Goal: Task Accomplishment & Management: Manage account settings

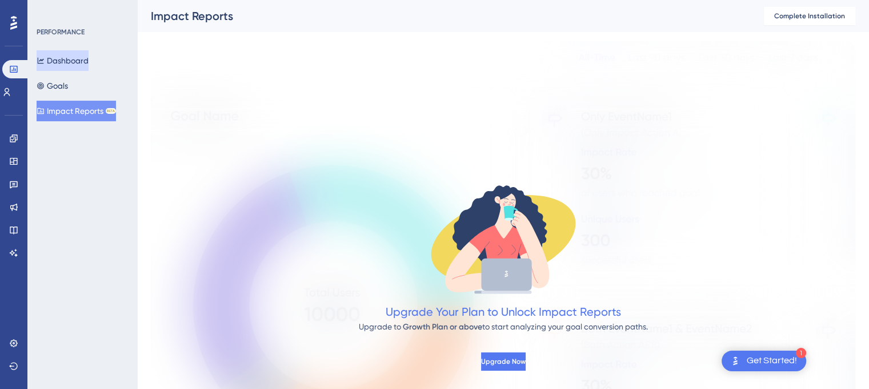
click at [89, 65] on button "Dashboard" at bounding box center [63, 60] width 52 height 21
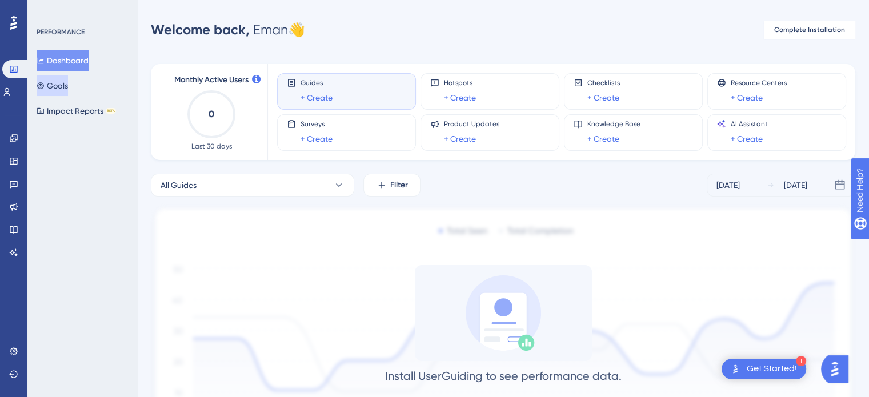
click at [62, 84] on button "Goals" at bounding box center [52, 85] width 31 height 21
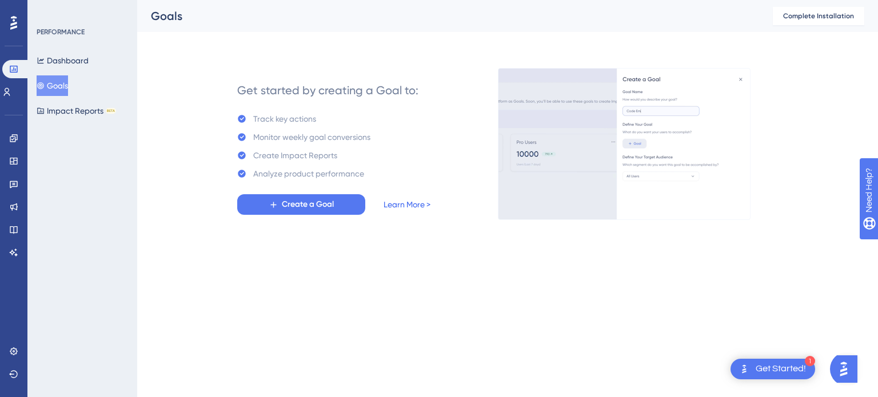
click at [425, 205] on link "Learn More >" at bounding box center [406, 205] width 47 height 14
click at [76, 66] on button "Dashboard" at bounding box center [63, 60] width 52 height 21
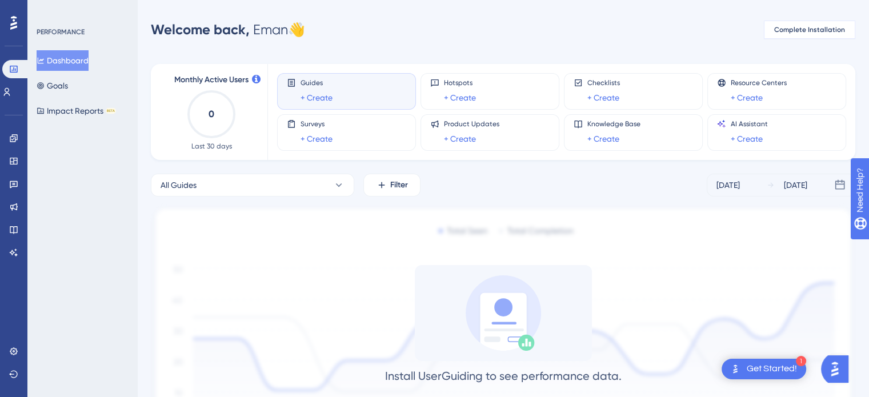
click at [797, 31] on span "Complete Installation" at bounding box center [809, 29] width 71 height 9
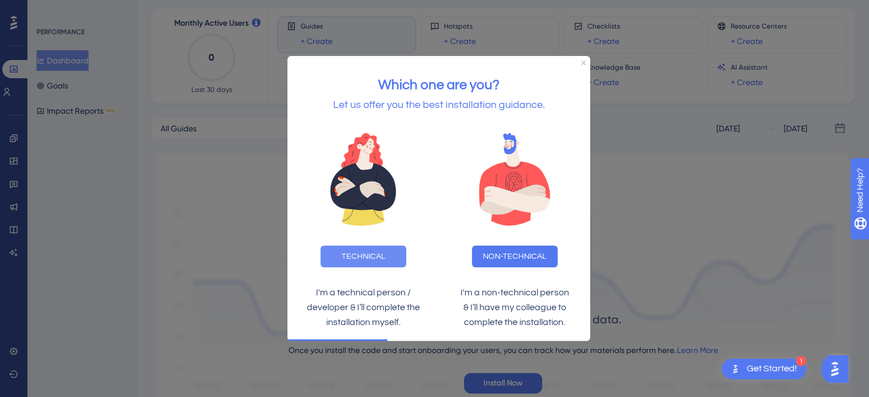
scroll to position [110, 0]
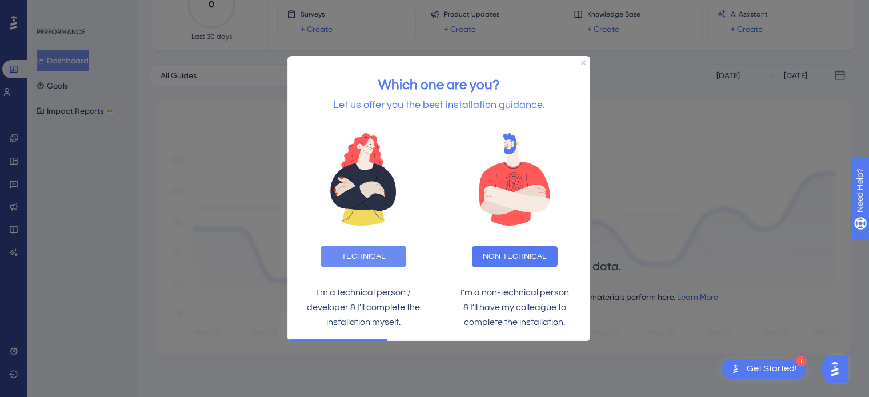
click at [390, 253] on button "TECHNICAL" at bounding box center [364, 257] width 86 height 22
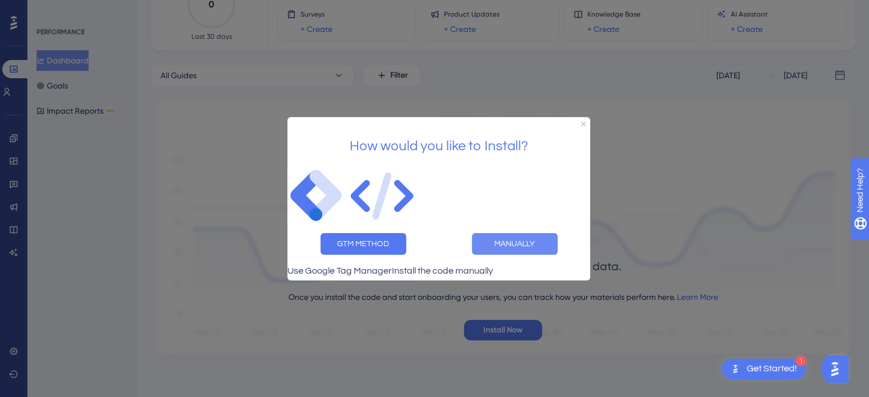
click at [509, 239] on button "MANUALLY" at bounding box center [515, 244] width 86 height 22
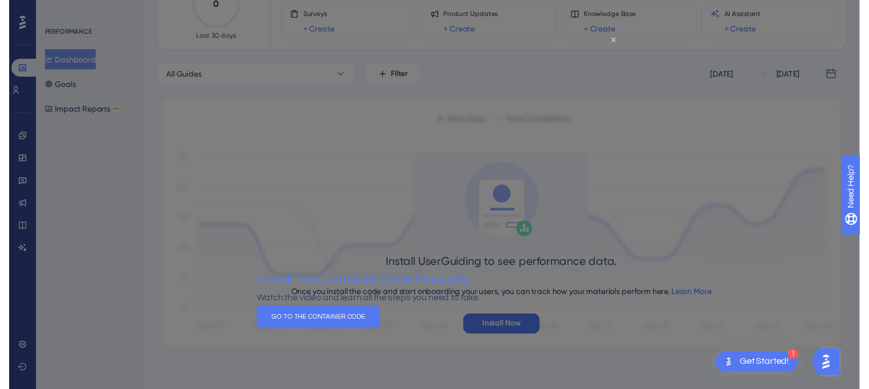
scroll to position [0, 0]
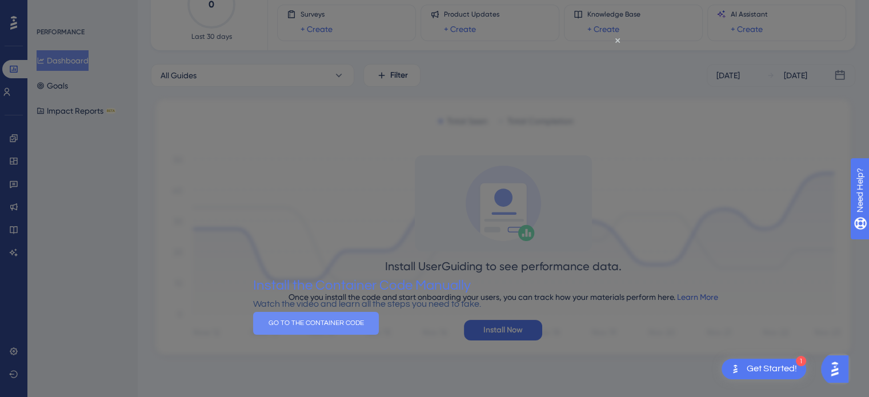
drag, startPoint x: 466, startPoint y: 337, endPoint x: 854, endPoint y: 274, distance: 393.1
click at [379, 334] on button "GO TO THE CONTAINER CODE" at bounding box center [316, 322] width 126 height 23
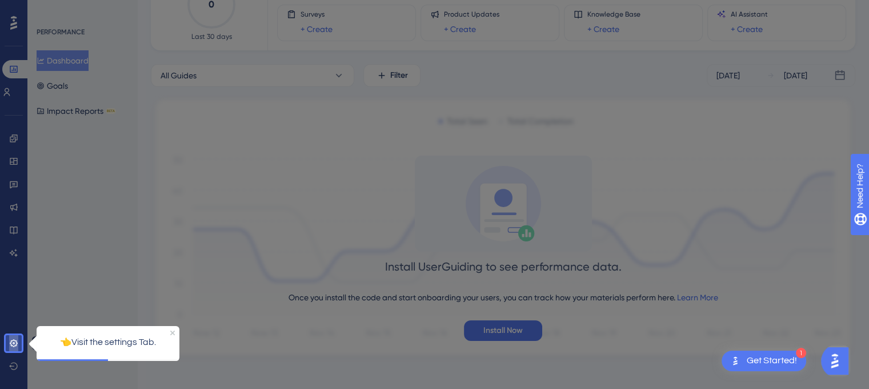
click at [17, 338] on icon at bounding box center [13, 342] width 9 height 9
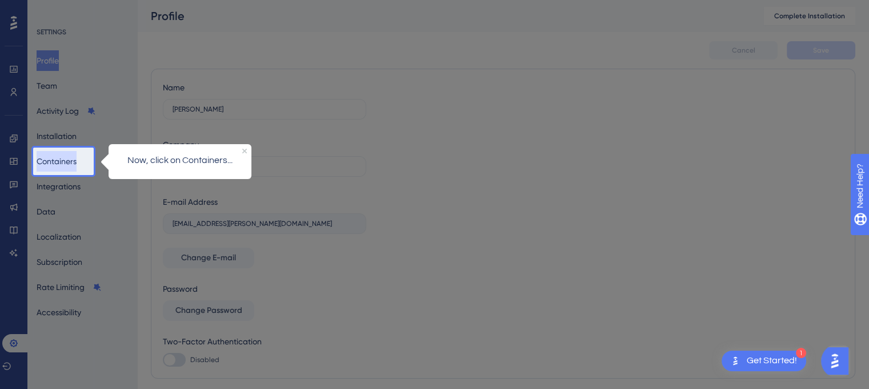
click at [75, 168] on button "Containers" at bounding box center [57, 161] width 40 height 21
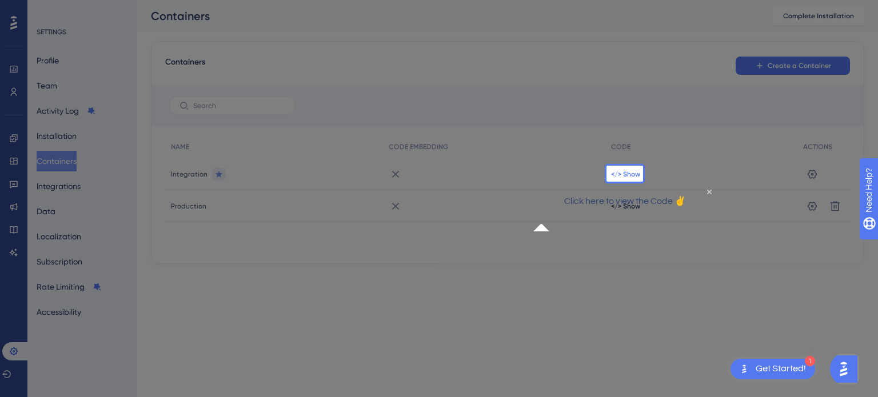
click at [618, 177] on span "</> Show" at bounding box center [625, 174] width 29 height 9
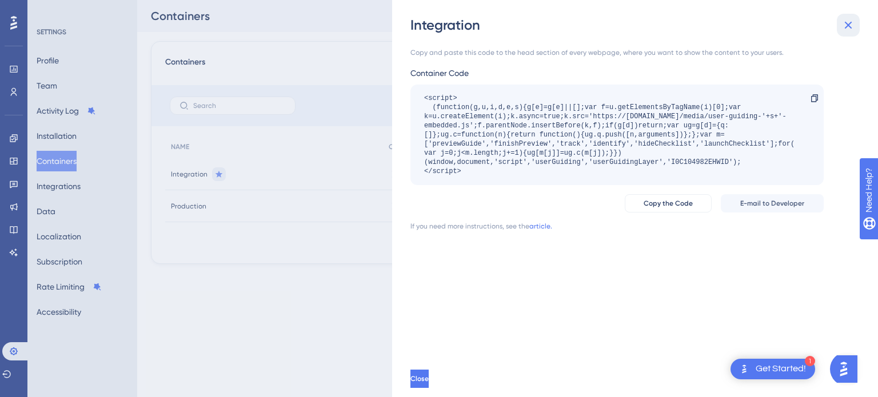
click at [839, 25] on button at bounding box center [848, 25] width 23 height 23
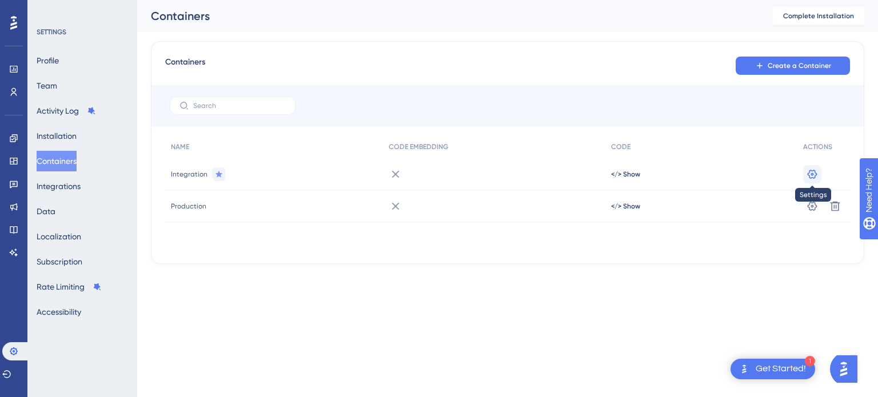
click at [815, 172] on icon at bounding box center [811, 174] width 11 height 11
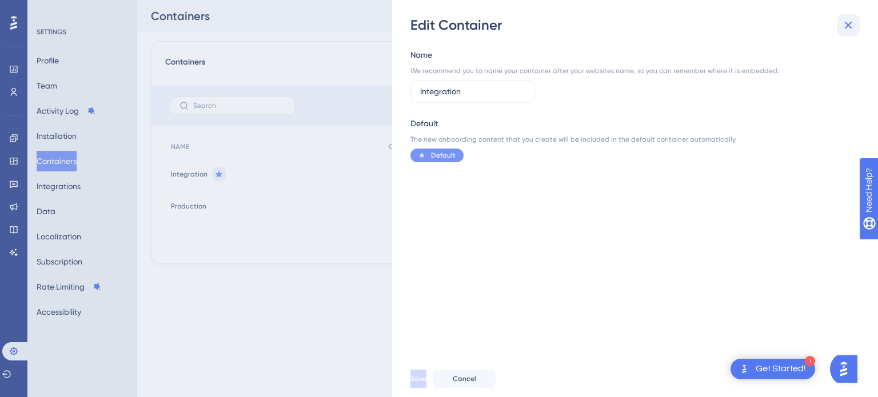
click at [850, 19] on icon at bounding box center [848, 25] width 14 height 14
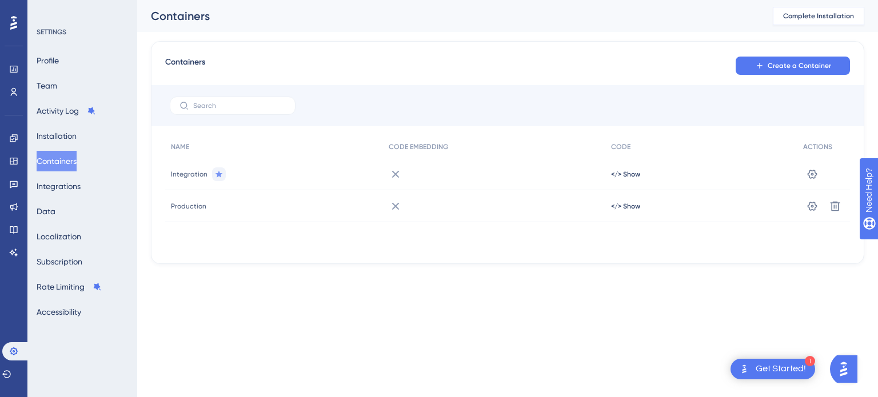
click at [809, 14] on span "Complete Installation" at bounding box center [818, 15] width 71 height 9
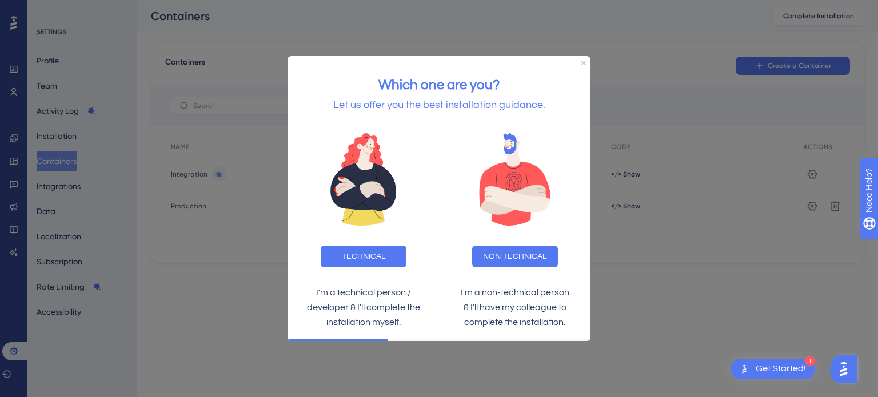
click at [586, 63] on div "Which one are you? Let us offer you the best installation guidance." at bounding box center [438, 89] width 303 height 66
click at [586, 62] on div "Which one are you? Let us offer you the best installation guidance." at bounding box center [438, 89] width 303 height 66
click at [583, 61] on icon "Close Preview" at bounding box center [583, 63] width 5 height 5
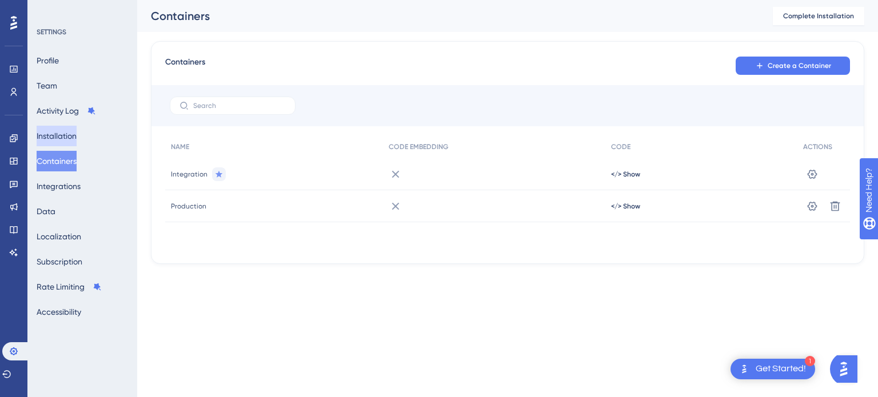
click at [75, 139] on button "Installation" at bounding box center [57, 136] width 40 height 21
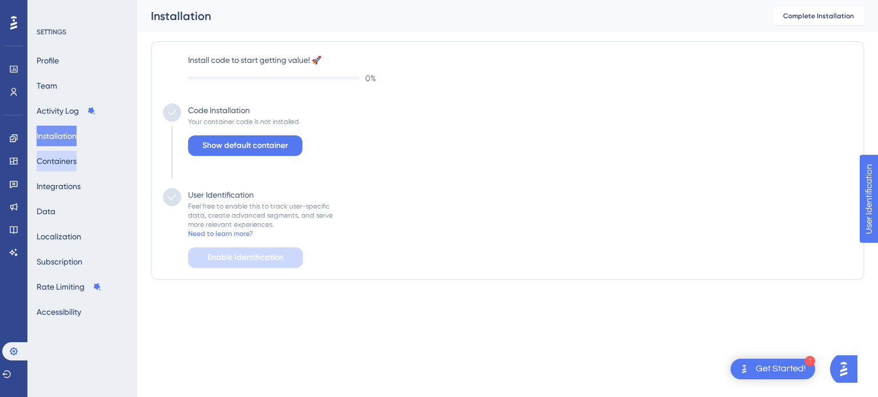
click at [69, 167] on button "Containers" at bounding box center [57, 161] width 40 height 21
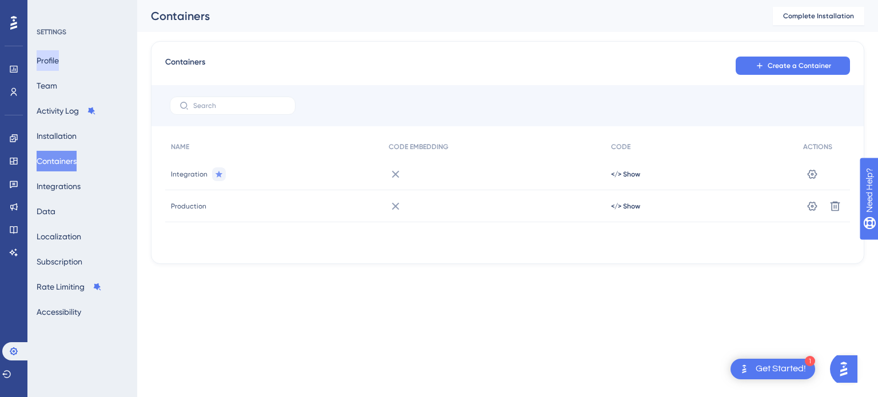
click at [59, 65] on button "Profile" at bounding box center [48, 60] width 22 height 21
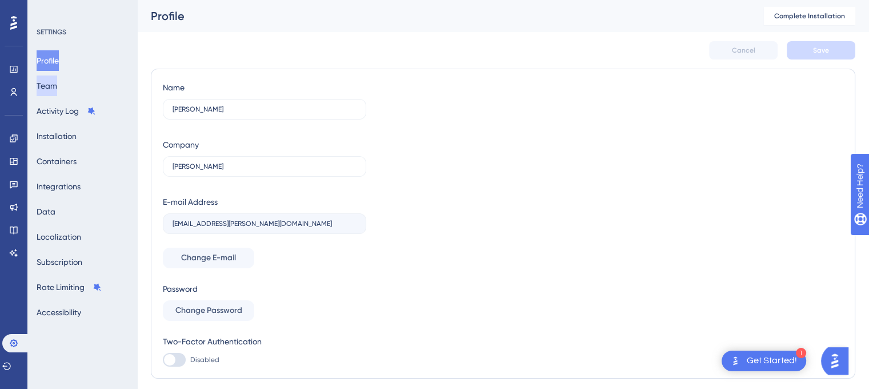
click at [57, 93] on button "Team" at bounding box center [47, 85] width 21 height 21
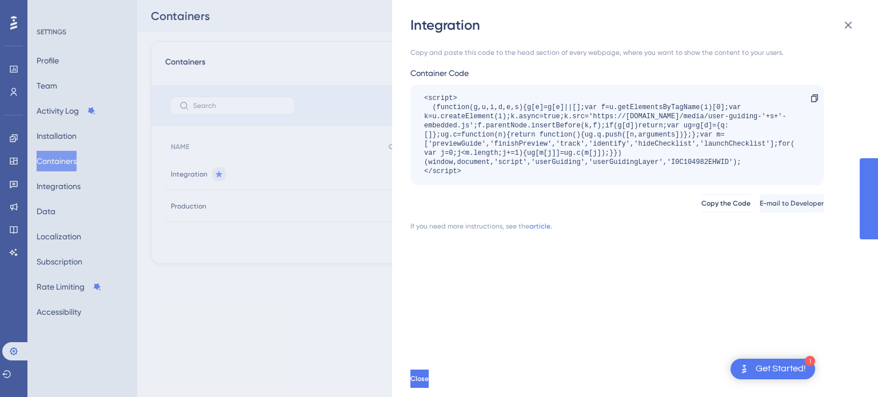
click at [326, 275] on div "Integration Copy and paste this code to the head section of every webpage, wher…" at bounding box center [439, 198] width 878 height 397
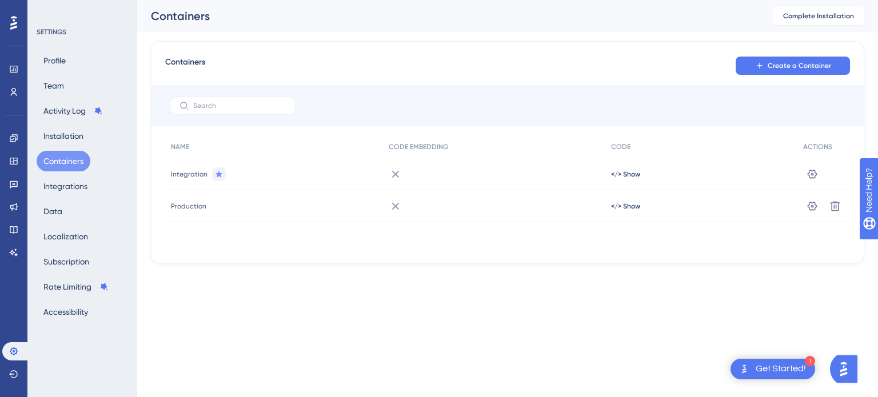
click at [782, 367] on div "Get Started!" at bounding box center [780, 369] width 50 height 13
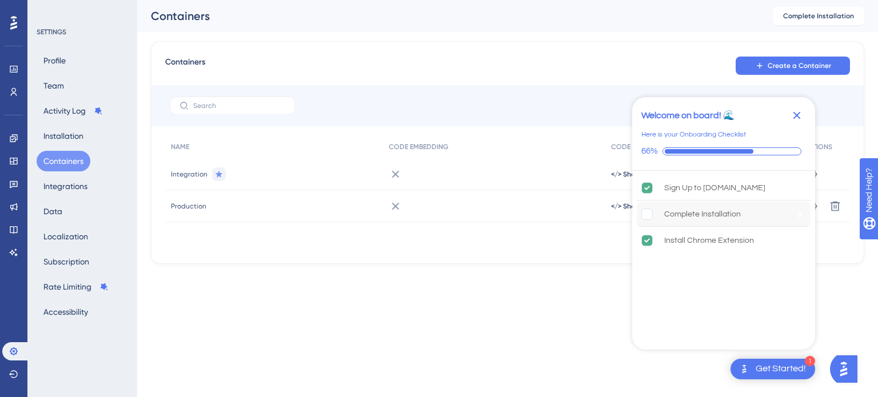
click at [698, 212] on div "Complete Installation" at bounding box center [702, 214] width 77 height 14
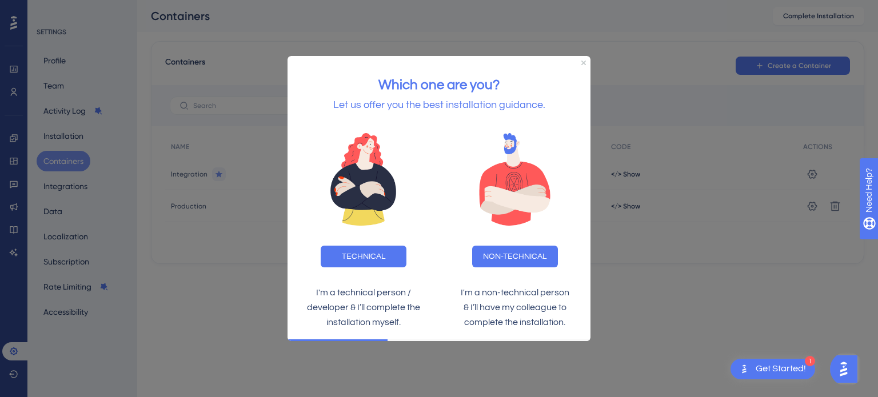
click at [585, 65] on div "Which one are you? Let us offer you the best installation guidance." at bounding box center [438, 89] width 303 height 66
click at [585, 59] on div "Which one are you? Let us offer you the best installation guidance." at bounding box center [438, 89] width 303 height 66
click at [582, 62] on icon "Close Preview" at bounding box center [583, 63] width 5 height 5
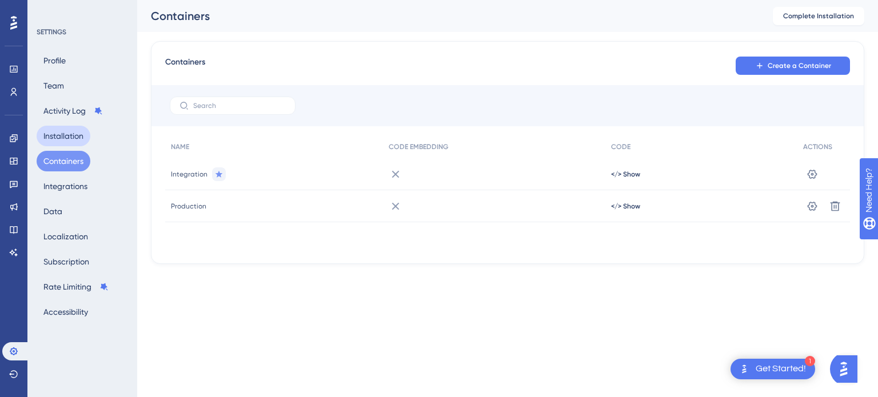
click at [80, 137] on button "Installation" at bounding box center [64, 136] width 54 height 21
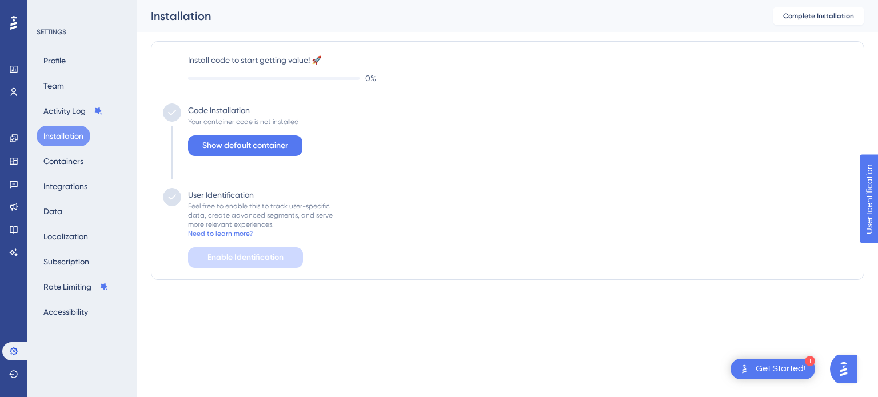
click at [75, 53] on div "Profile Team Activity Log Installation Containers Integrations Data Localizatio…" at bounding box center [83, 186] width 93 height 272
click at [45, 61] on button "Profile" at bounding box center [55, 60] width 36 height 21
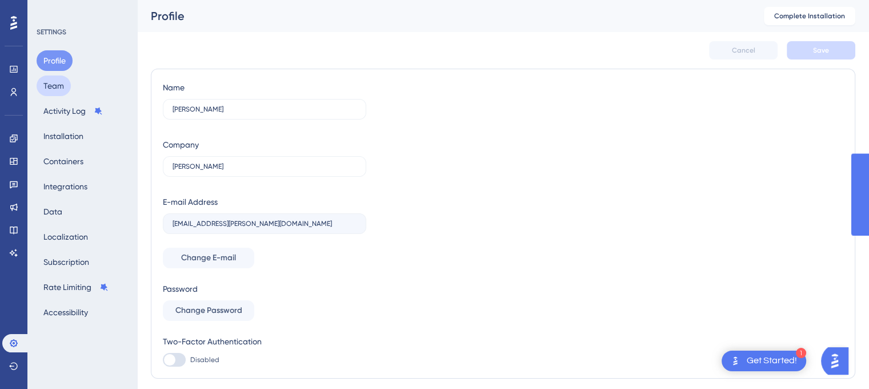
click at [49, 89] on button "Team" at bounding box center [54, 85] width 34 height 21
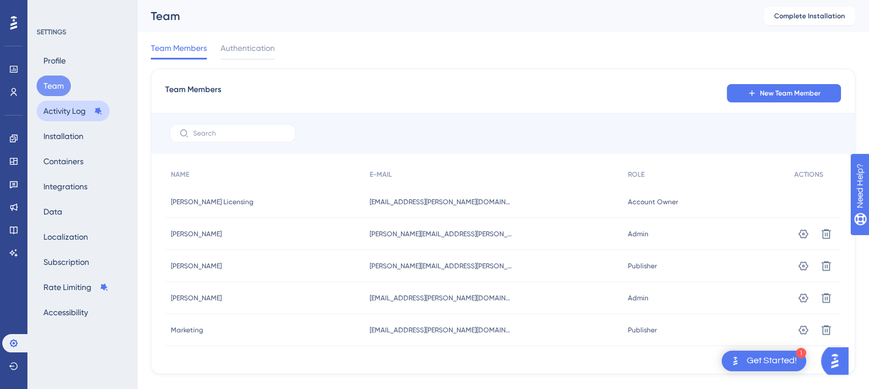
click at [73, 110] on button "Activity Log" at bounding box center [73, 111] width 73 height 21
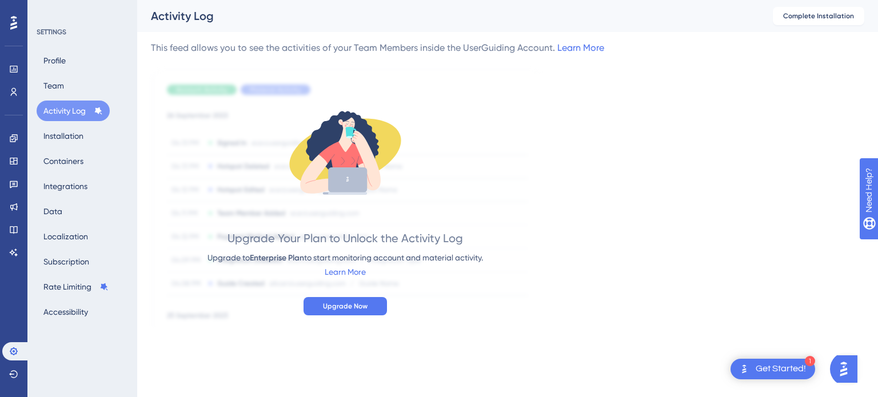
click at [752, 357] on div "Performance Users Engagement Widgets Feedback Product Updates Knowledge Base AI…" at bounding box center [439, 181] width 878 height 363
click at [67, 134] on button "Installation" at bounding box center [64, 136] width 54 height 21
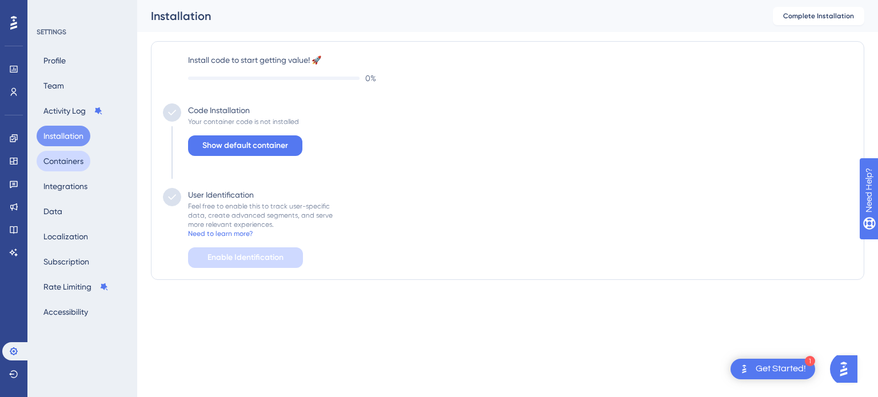
click at [65, 165] on button "Containers" at bounding box center [64, 161] width 54 height 21
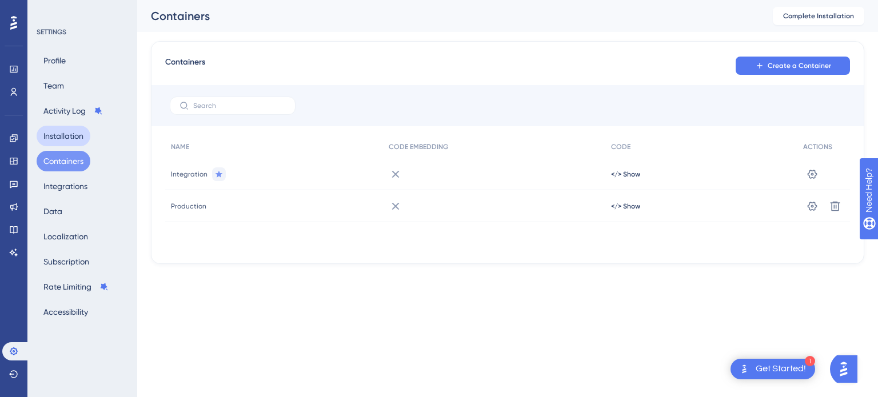
click at [62, 130] on button "Installation" at bounding box center [64, 136] width 54 height 21
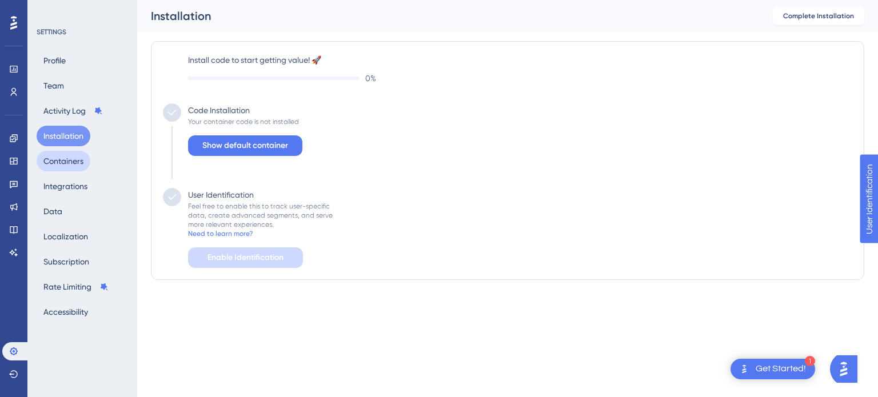
click at [63, 159] on button "Containers" at bounding box center [64, 161] width 54 height 21
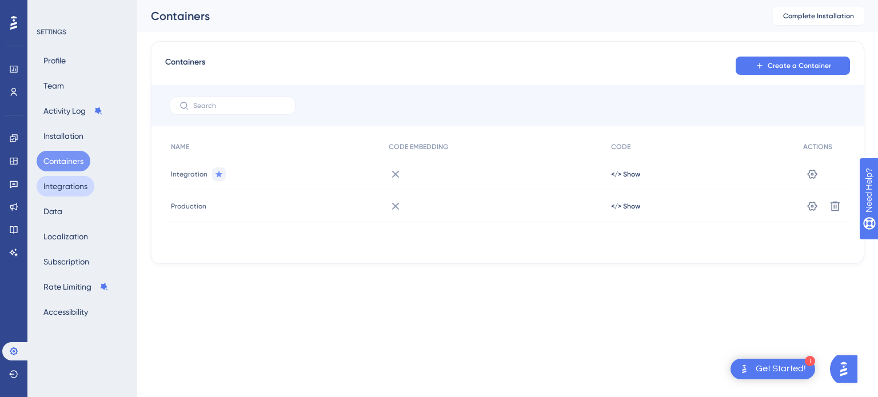
click at [57, 192] on button "Integrations" at bounding box center [66, 186] width 58 height 21
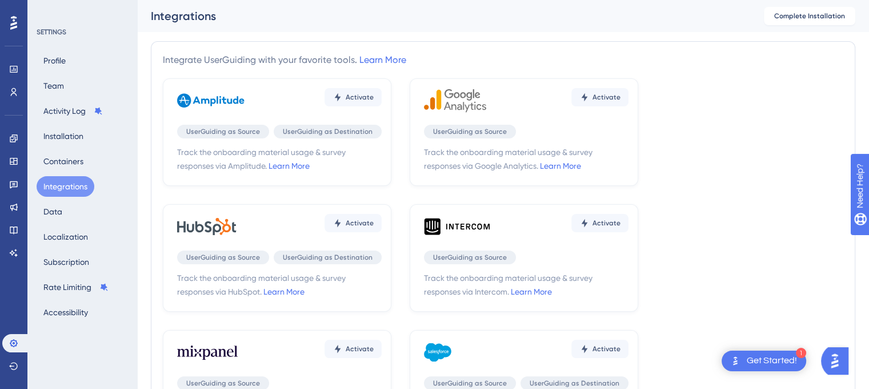
click at [56, 181] on button "Integrations" at bounding box center [66, 186] width 58 height 21
click at [9, 85] on link at bounding box center [13, 92] width 23 height 18
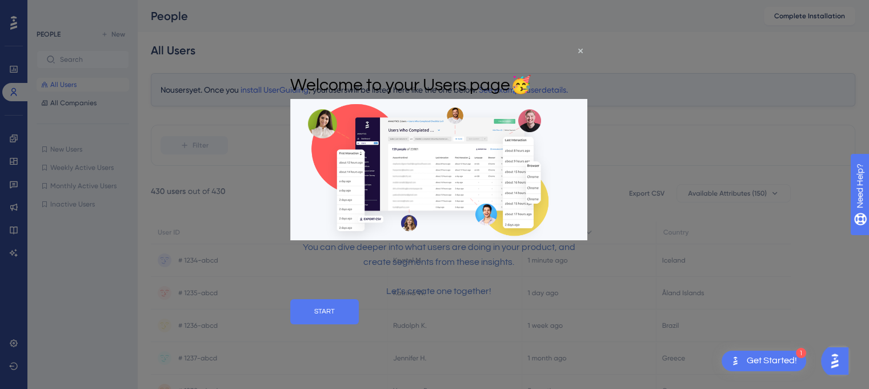
click at [531, 71] on div "Welcome to your Users page 🥳" at bounding box center [410, 85] width 241 height 28
click at [579, 50] on icon "Close Preview" at bounding box center [580, 50] width 5 height 5
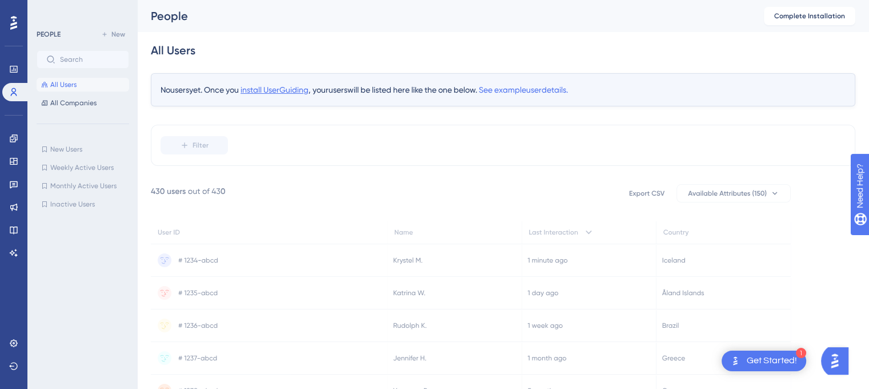
click at [283, 91] on span "install UserGuiding" at bounding box center [275, 89] width 68 height 9
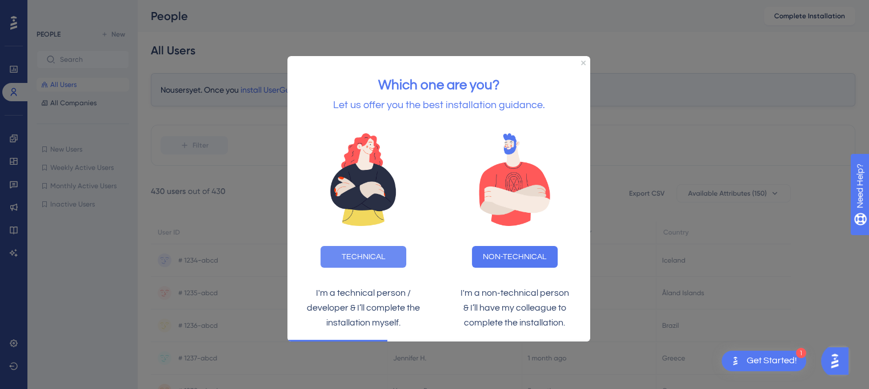
click at [372, 255] on button "TECHNICAL" at bounding box center [364, 257] width 86 height 22
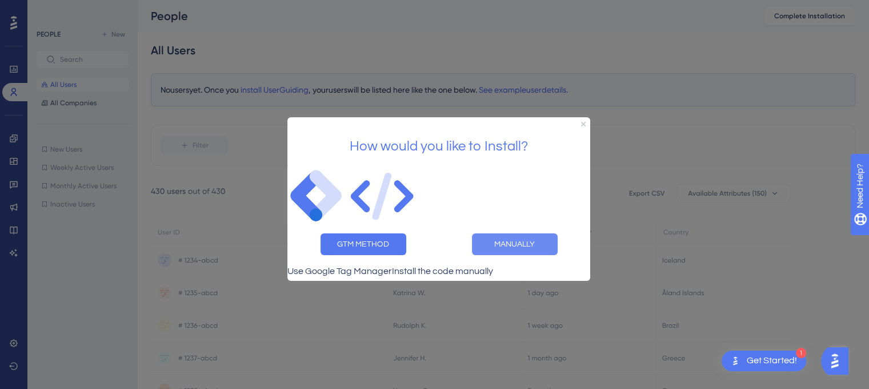
click at [507, 242] on button "MANUALLY" at bounding box center [515, 244] width 86 height 22
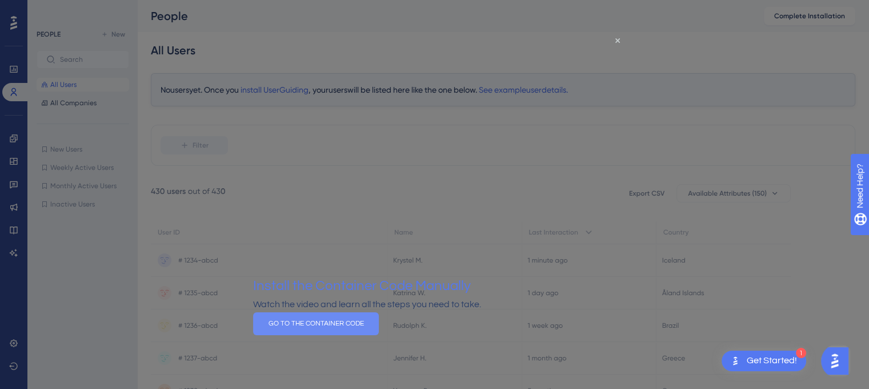
click at [379, 334] on button "GO TO THE CONTAINER CODE" at bounding box center [316, 322] width 126 height 23
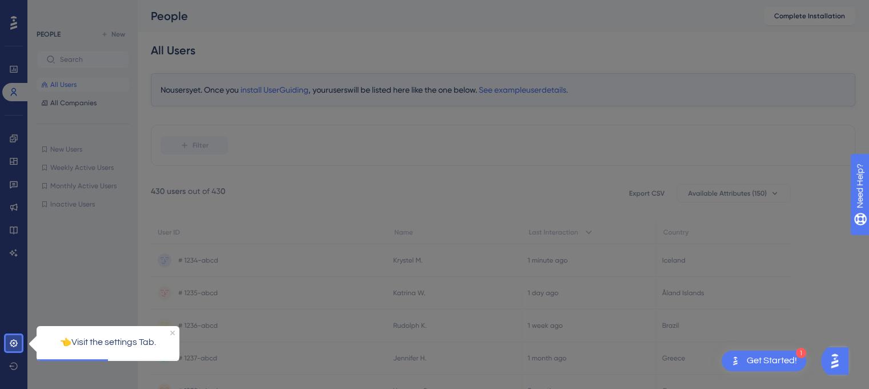
click at [110, 331] on div "👈Visit the settings Tab." at bounding box center [108, 341] width 143 height 33
click at [14, 341] on icon at bounding box center [13, 342] width 9 height 9
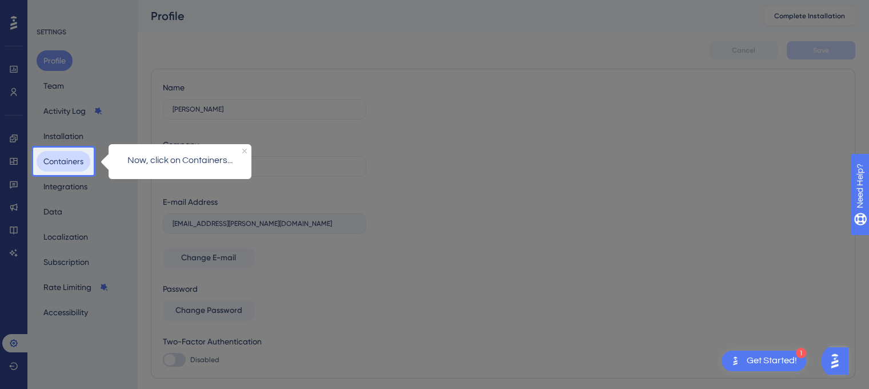
click at [78, 163] on button "Containers" at bounding box center [64, 161] width 54 height 21
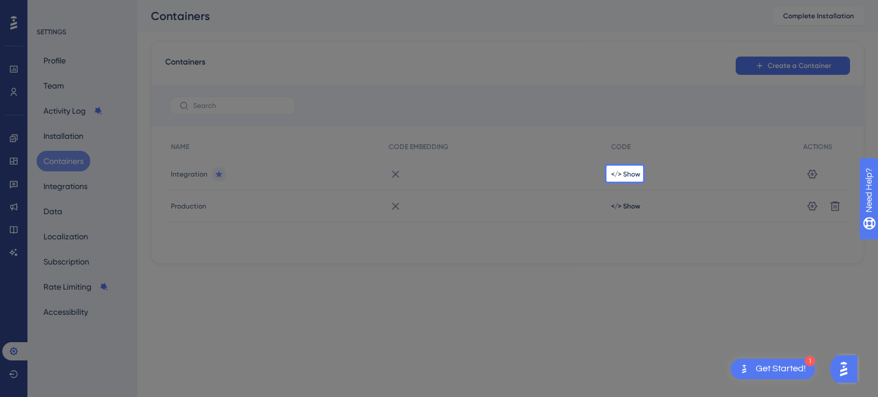
click at [203, 174] on span "Integration" at bounding box center [189, 174] width 37 height 9
click at [619, 207] on p "Click here to view the Code ✌" at bounding box center [624, 201] width 165 height 15
drag, startPoint x: 624, startPoint y: 218, endPoint x: 635, endPoint y: 211, distance: 12.8
click at [625, 209] on p "Click here to view the Code ✌" at bounding box center [624, 201] width 165 height 15
click at [633, 177] on span "</> Show" at bounding box center [625, 174] width 29 height 9
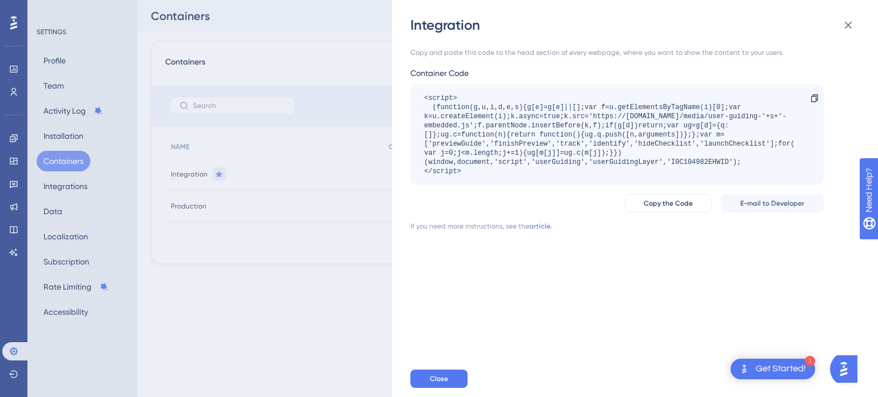
click at [593, 133] on div "<script> (function(g,u,i,d,e,s){g[e]=g[e]||[];var f=u.getElementsByTagName(i)[0…" at bounding box center [611, 135] width 374 height 82
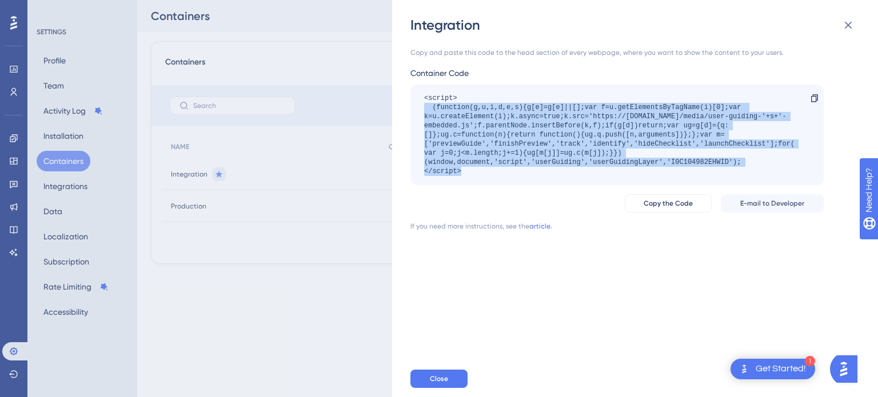
click at [593, 133] on div "<script> (function(g,u,i,d,e,s){g[e]=g[e]||[];var f=u.getElementsByTagName(i)[0…" at bounding box center [611, 135] width 374 height 82
click at [744, 137] on div "<script> (function(g,u,i,d,e,s){g[e]=g[e]||[];var f=u.getElementsByTagName(i)[0…" at bounding box center [611, 135] width 374 height 82
drag, startPoint x: 467, startPoint y: 171, endPoint x: 555, endPoint y: 286, distance: 145.1
click at [421, 97] on div "<script> (function(g,u,i,d,e,s){g[e]=g[e]||[];var f=u.getElementsByTagName(i)[0…" at bounding box center [616, 135] width 413 height 101
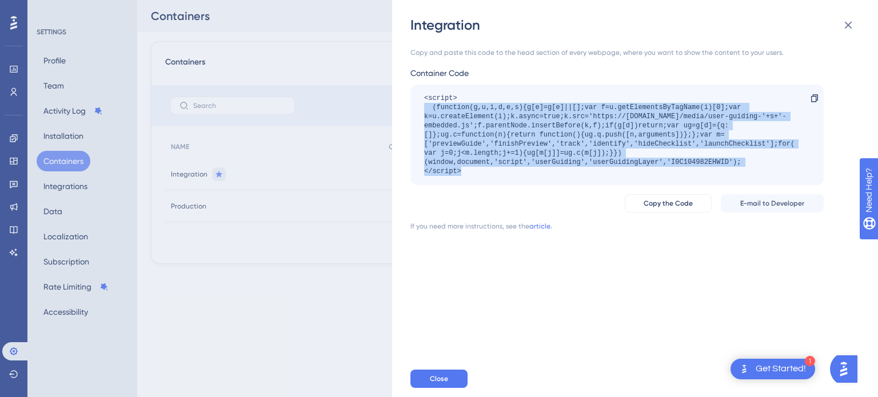
copy div "<script> (function(g,u,i,d,e,s){g[e]=g[e]||[];var f=u.getElementsByTagName(i)[0…"
click at [498, 179] on div "<script> (function(g,u,i,d,e,s){g[e]=g[e]||[];var f=u.getElementsByTagName(i)[0…" at bounding box center [616, 135] width 413 height 101
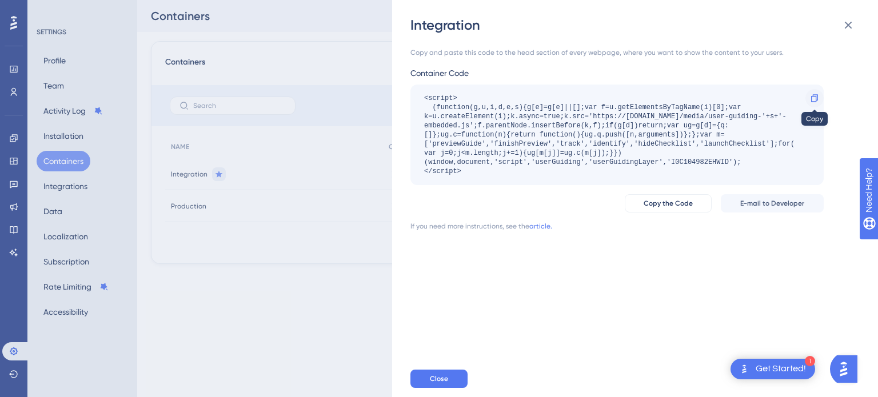
click at [815, 98] on icon at bounding box center [814, 97] width 7 height 7
click at [434, 382] on span "Close" at bounding box center [439, 378] width 18 height 9
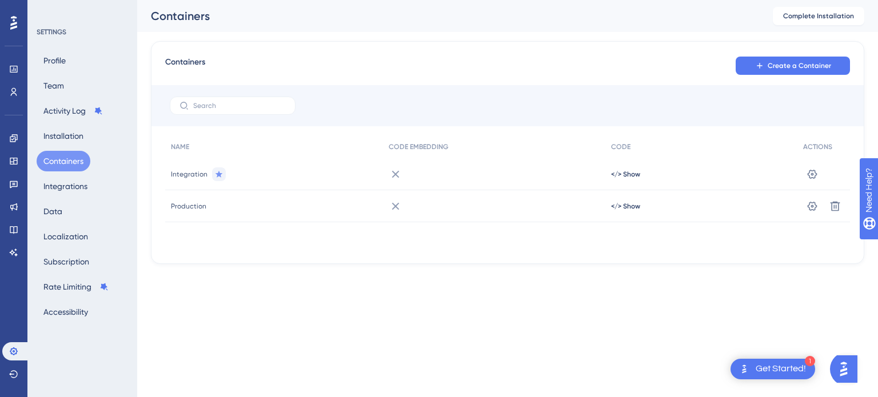
click at [794, 365] on div "Get Started!" at bounding box center [780, 369] width 50 height 13
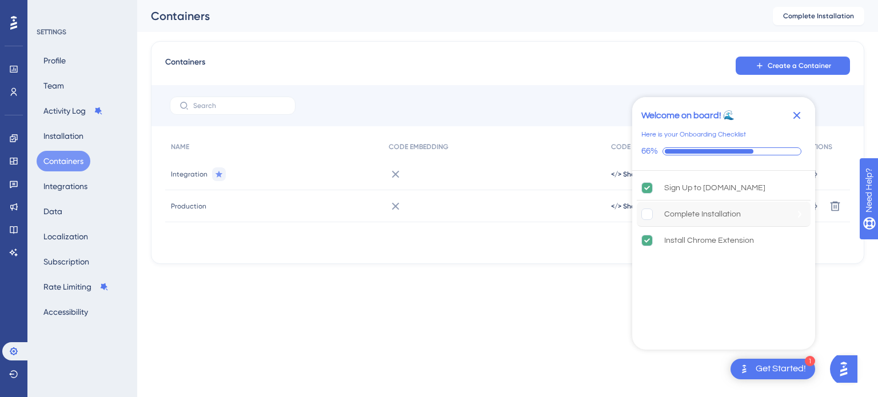
click at [714, 215] on div "Complete Installation" at bounding box center [702, 214] width 77 height 14
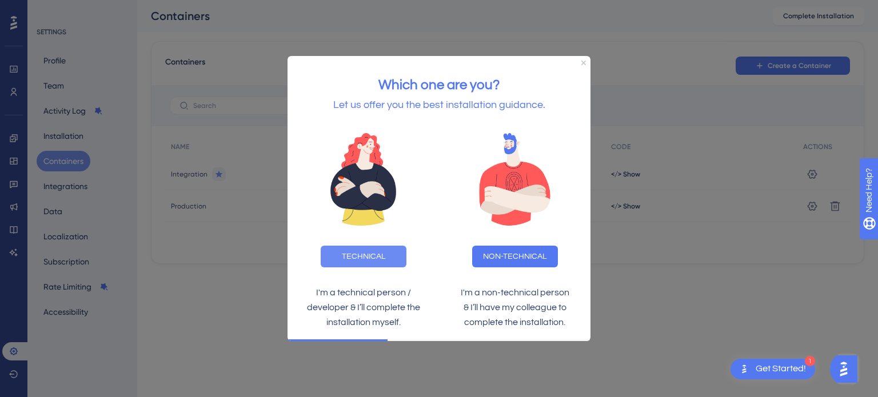
click at [383, 251] on button "TECHNICAL" at bounding box center [364, 257] width 86 height 22
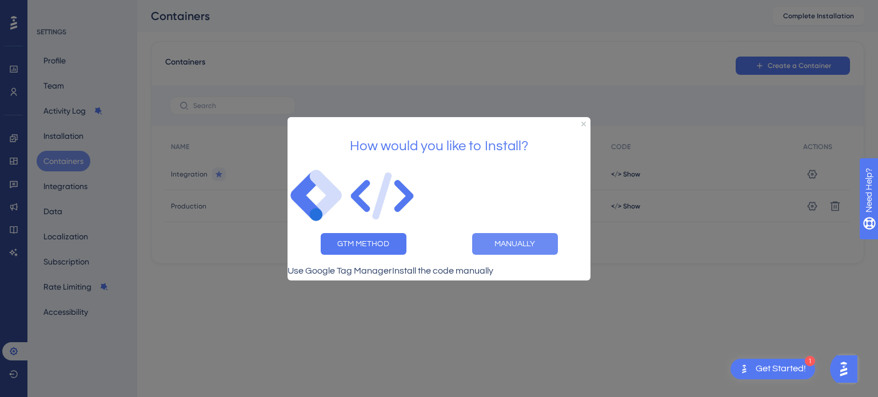
drag, startPoint x: 510, startPoint y: 244, endPoint x: 797, endPoint y: 353, distance: 306.9
click at [511, 244] on button "MANUALLY" at bounding box center [515, 244] width 86 height 22
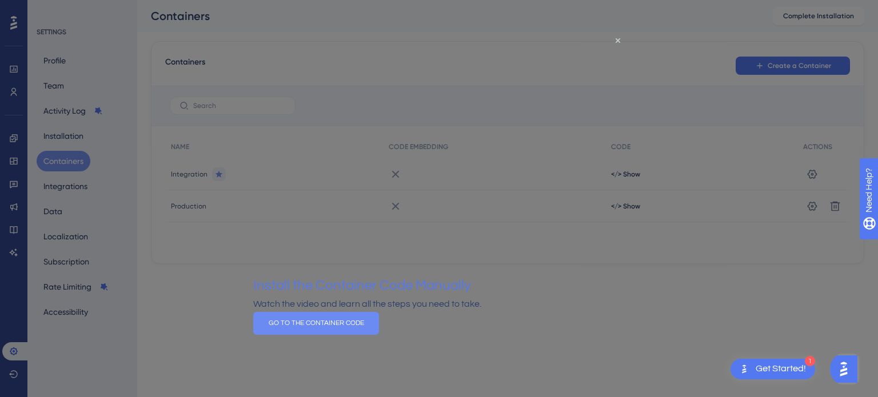
drag, startPoint x: 437, startPoint y: 333, endPoint x: 692, endPoint y: 366, distance: 257.6
click at [379, 333] on button "GO TO THE CONTAINER CODE" at bounding box center [316, 322] width 126 height 23
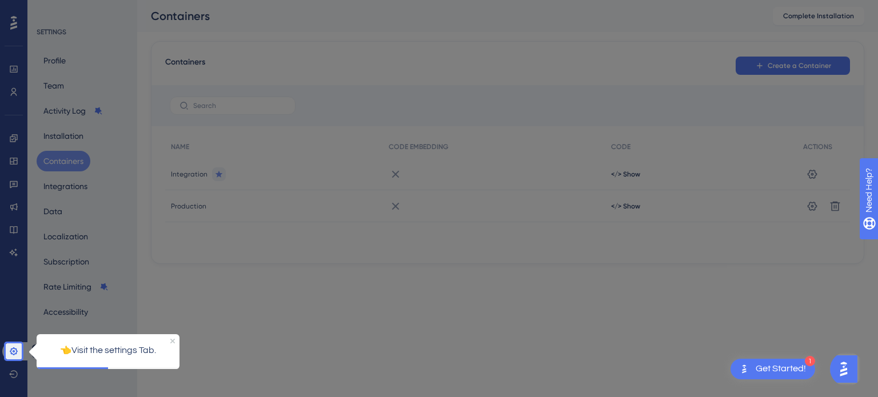
click at [21, 353] on link at bounding box center [15, 351] width 27 height 18
click at [78, 349] on p "👈Visit the settings Tab." at bounding box center [108, 350] width 125 height 15
click at [153, 355] on p "👈Visit the settings Tab." at bounding box center [108, 350] width 125 height 15
click at [14, 347] on icon at bounding box center [13, 351] width 9 height 9
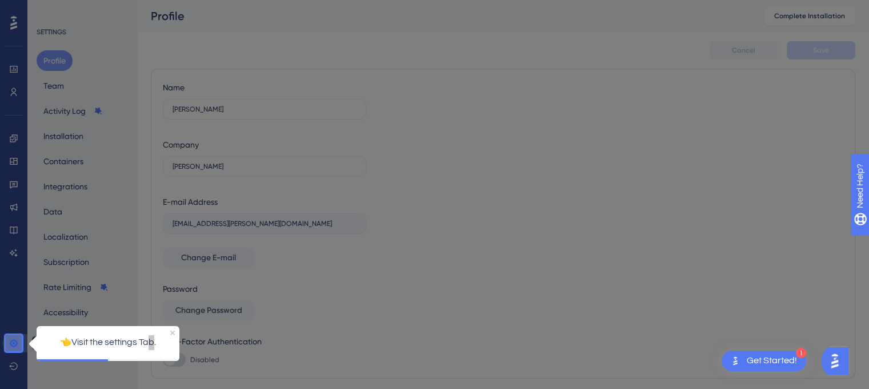
click at [10, 341] on icon at bounding box center [13, 342] width 9 height 9
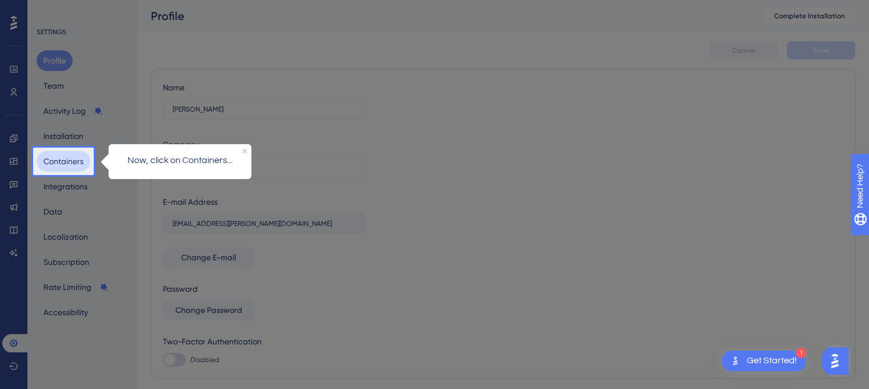
click at [64, 158] on button "Containers" at bounding box center [64, 161] width 54 height 21
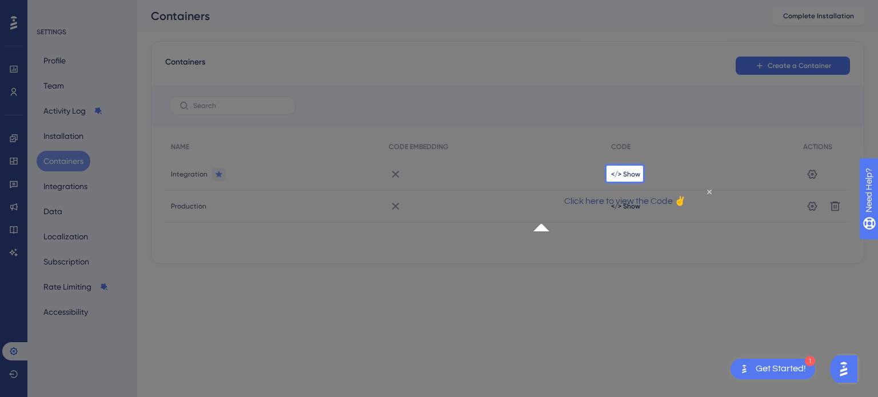
click at [629, 178] on span "</> Show" at bounding box center [625, 174] width 29 height 9
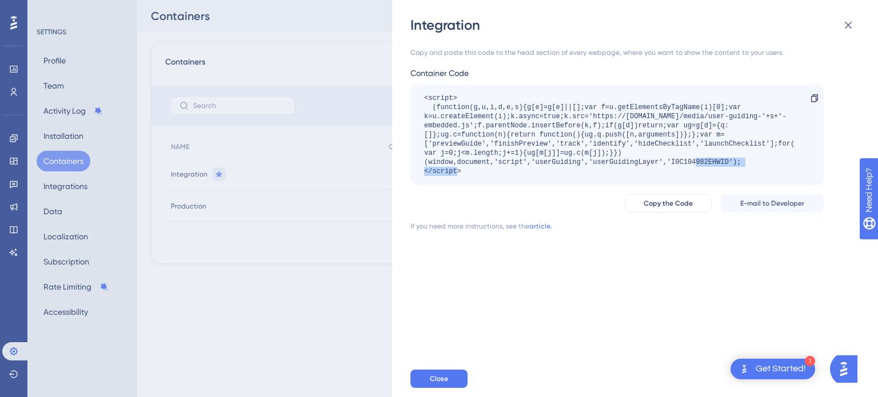
drag, startPoint x: 739, startPoint y: 162, endPoint x: 659, endPoint y: 161, distance: 80.0
click at [659, 159] on div "<script> (function(g,u,i,d,e,s){g[e]=g[e]||[];var f=u.getElementsByTagName(i)[0…" at bounding box center [611, 135] width 374 height 82
click at [667, 171] on div "<script> (function(g,u,i,d,e,s){g[e]=g[e]||[];var f=u.getElementsByTagName(i)[0…" at bounding box center [611, 135] width 374 height 82
click at [456, 383] on button "Close" at bounding box center [438, 379] width 57 height 18
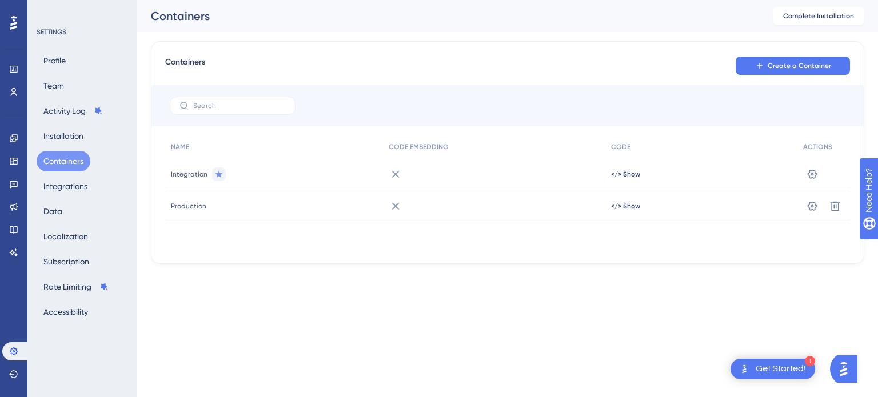
click at [513, 161] on div at bounding box center [494, 174] width 222 height 32
click at [817, 176] on icon at bounding box center [811, 174] width 11 height 11
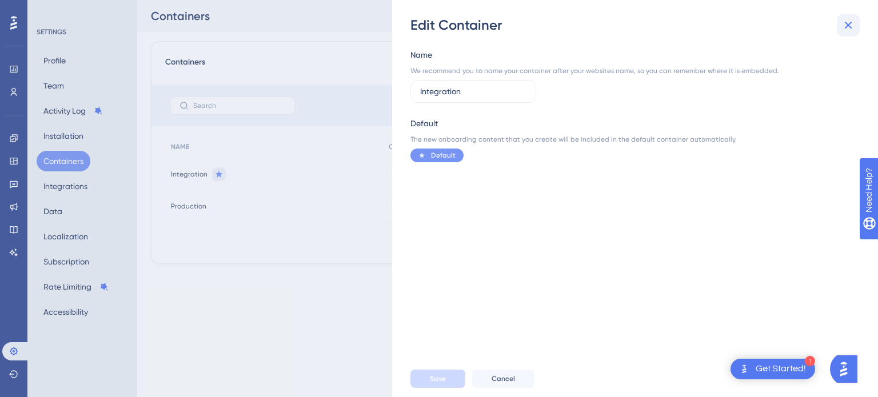
click at [849, 21] on icon at bounding box center [848, 25] width 14 height 14
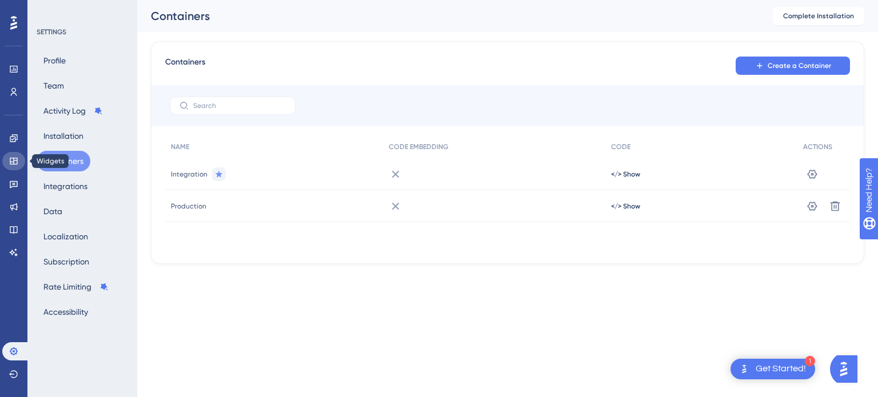
click at [9, 161] on icon at bounding box center [13, 161] width 9 height 9
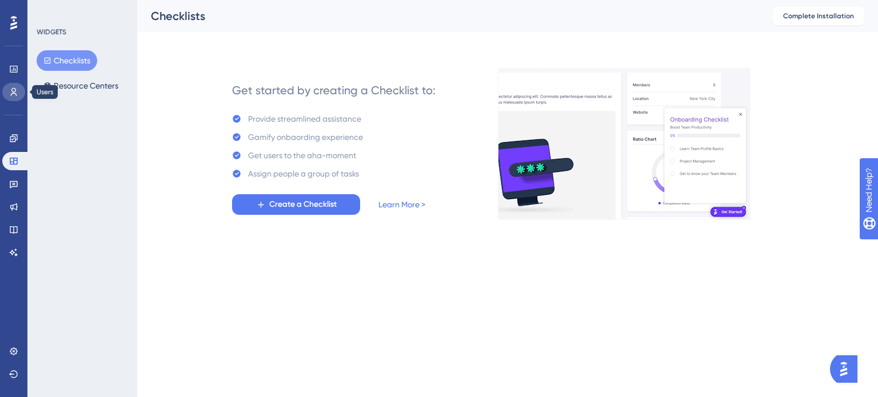
click at [21, 91] on link at bounding box center [13, 92] width 23 height 18
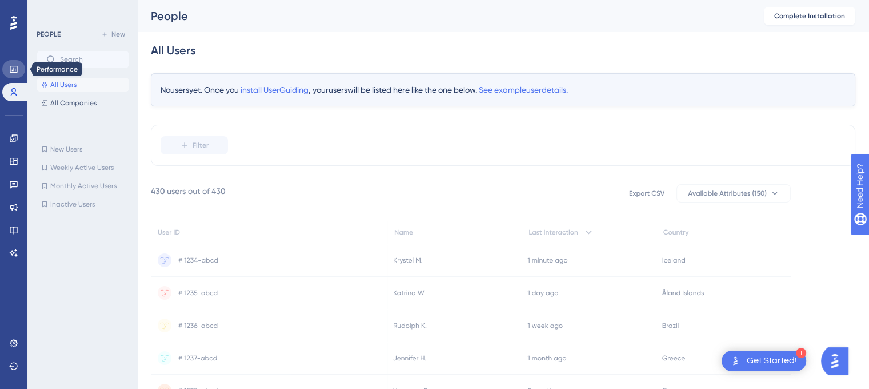
click at [14, 68] on icon at bounding box center [13, 69] width 7 height 7
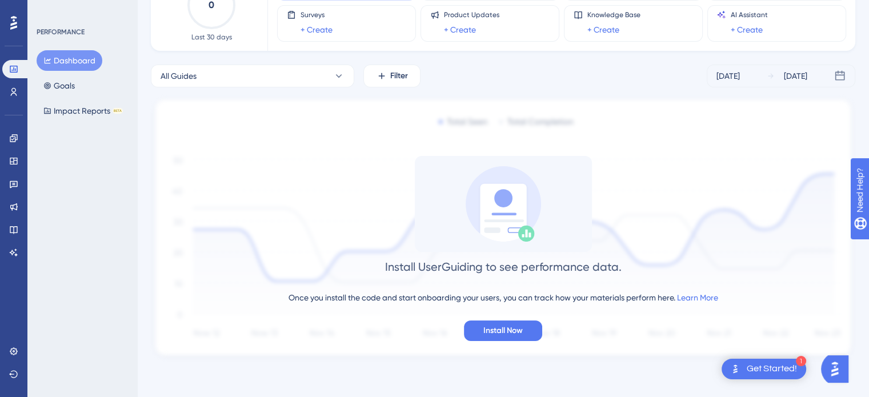
scroll to position [110, 0]
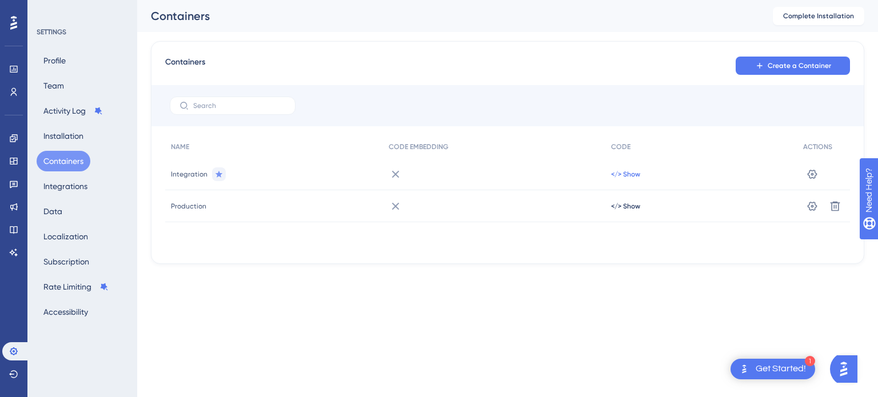
click at [635, 170] on span "</> Show" at bounding box center [625, 174] width 29 height 9
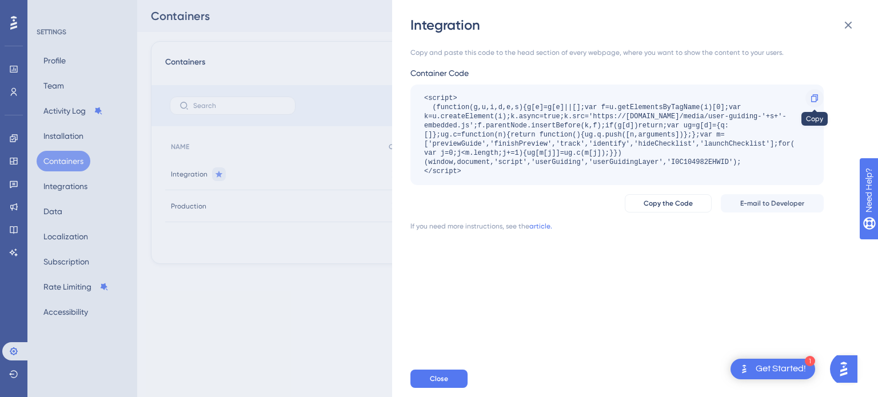
click at [815, 97] on icon at bounding box center [814, 97] width 7 height 7
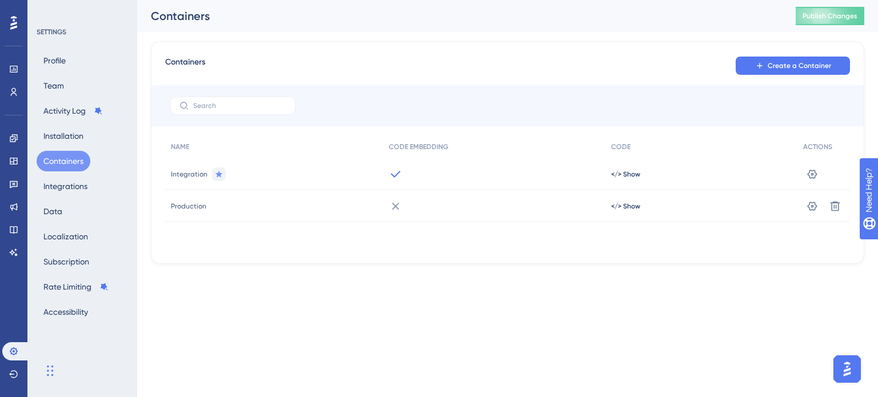
click at [394, 170] on icon at bounding box center [396, 174] width 14 height 14
click at [398, 211] on icon at bounding box center [396, 206] width 14 height 14
click at [395, 186] on div at bounding box center [494, 174] width 222 height 32
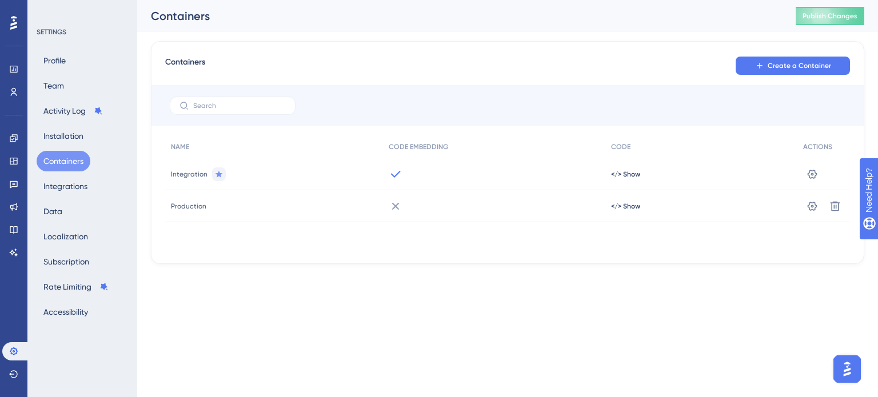
click at [398, 219] on div at bounding box center [494, 206] width 222 height 32
click at [618, 179] on span "</> Show" at bounding box center [625, 174] width 29 height 9
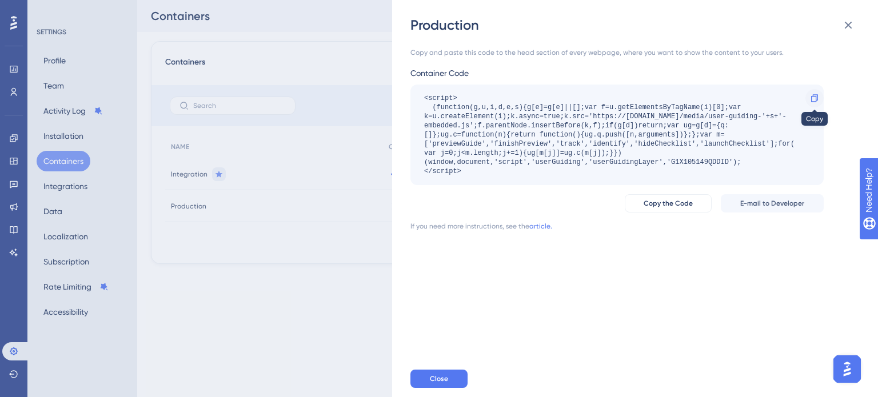
click at [815, 98] on icon at bounding box center [814, 97] width 7 height 7
drag, startPoint x: 672, startPoint y: 162, endPoint x: 729, endPoint y: 160, distance: 57.2
click at [729, 160] on div "<script> (function(g,u,i,d,e,s){g[e]=g[e]||[];var f=u.getElementsByTagName(i)[0…" at bounding box center [611, 135] width 374 height 82
copy div "G1X105149QDDID"
click at [450, 374] on button "Close" at bounding box center [438, 379] width 57 height 18
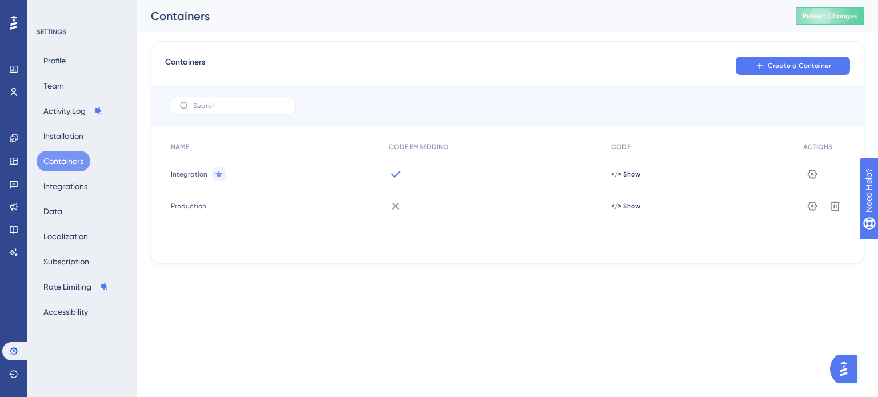
click at [392, 199] on icon at bounding box center [396, 206] width 14 height 14
click at [405, 207] on div at bounding box center [494, 206] width 222 height 32
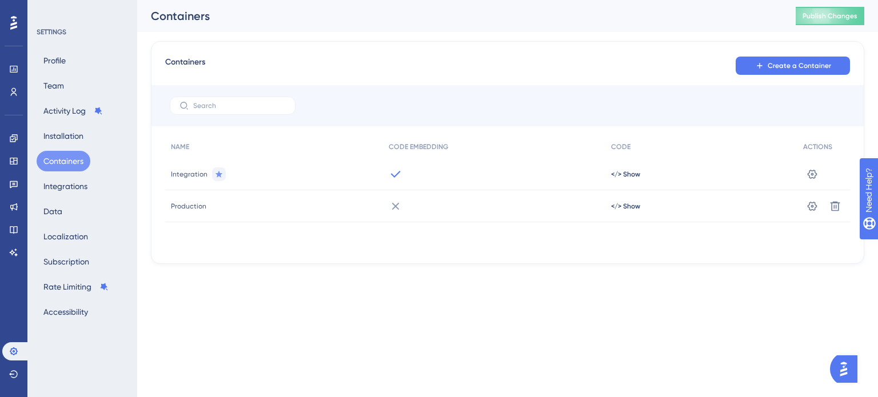
click at [405, 207] on div at bounding box center [494, 206] width 222 height 32
